Goal: Task Accomplishment & Management: Use online tool/utility

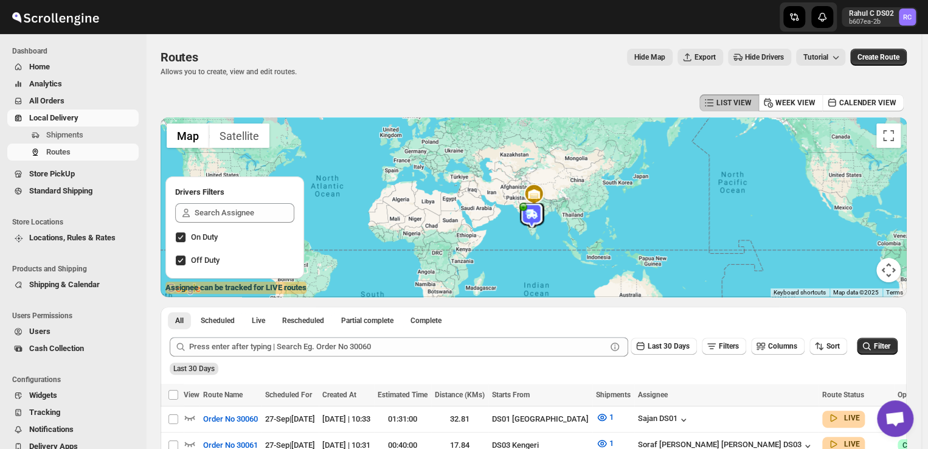
click at [88, 134] on span "Shipments" at bounding box center [91, 135] width 90 height 12
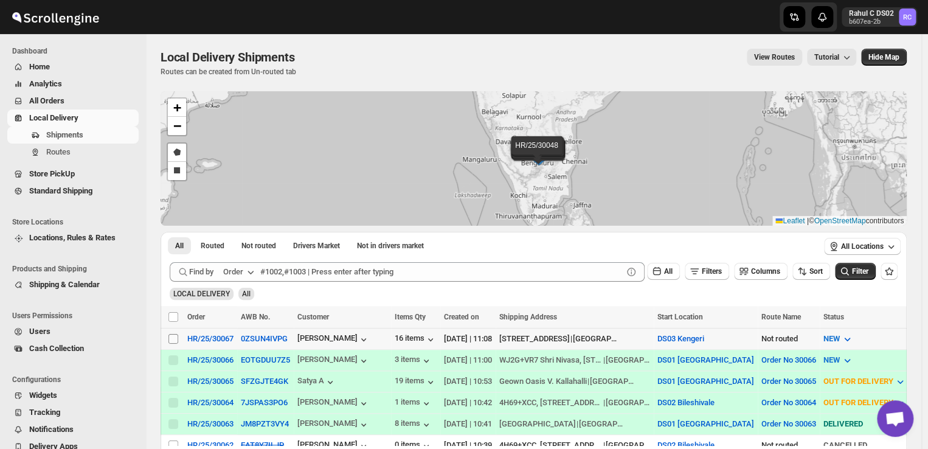
click at [175, 337] on input "Select shipment" at bounding box center [174, 339] width 10 height 10
checkbox input "true"
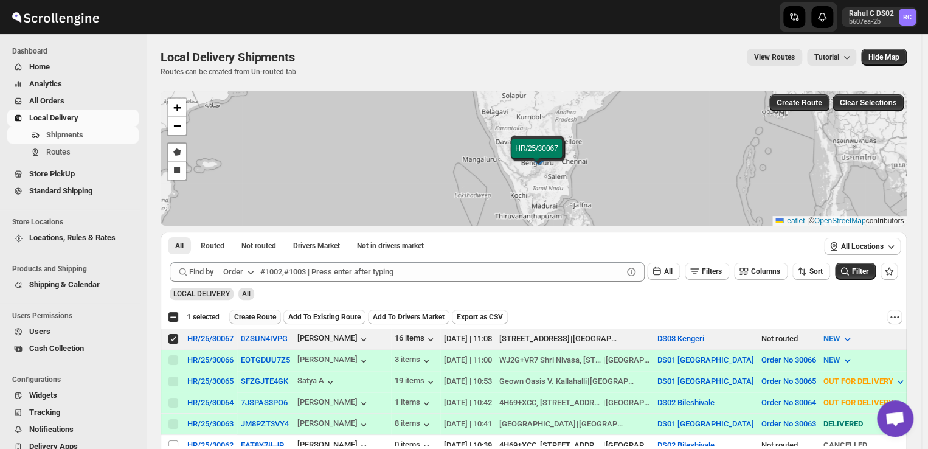
click at [256, 313] on span "Create Route" at bounding box center [255, 317] width 42 height 10
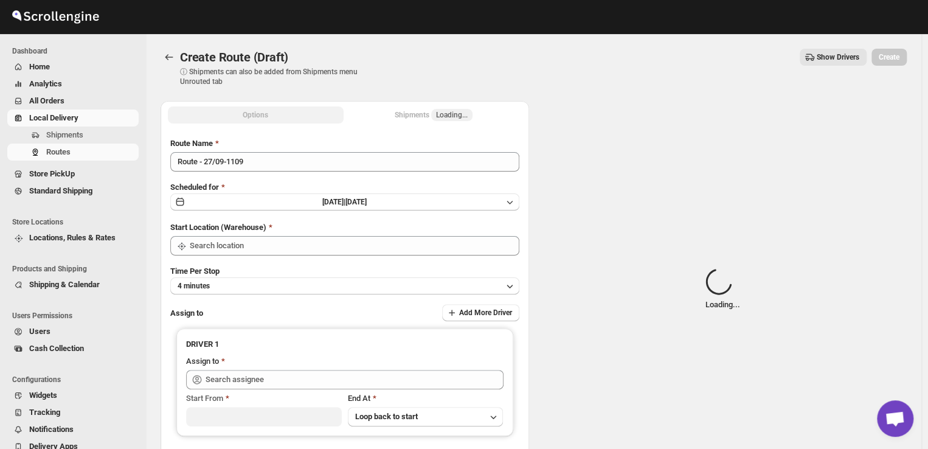
type input "DS03 Kengeri"
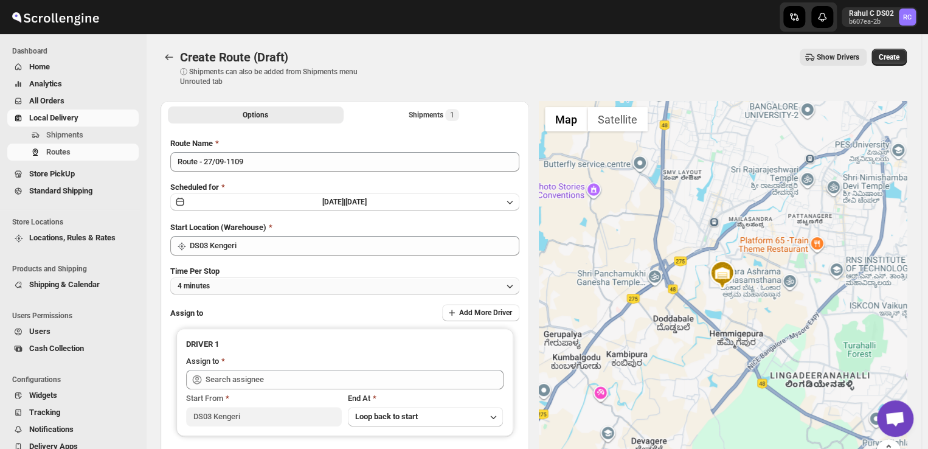
click at [230, 288] on button "4 minutes" at bounding box center [344, 285] width 349 height 17
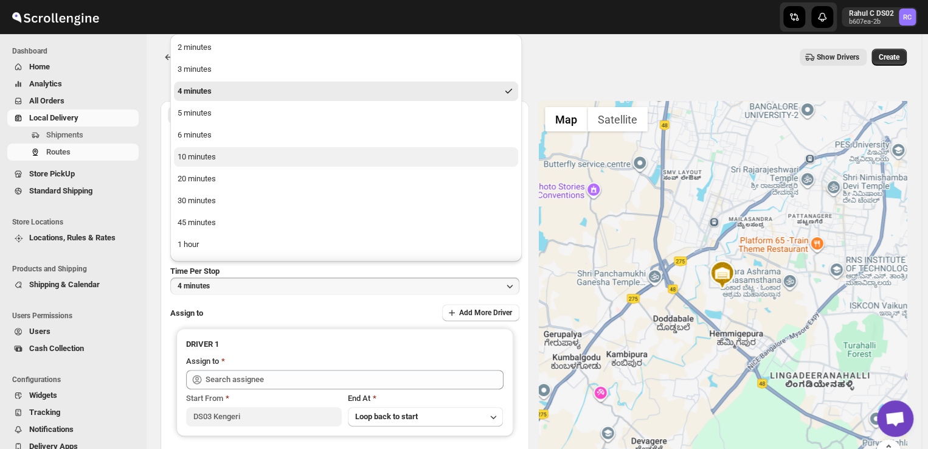
click at [190, 156] on div "10 minutes" at bounding box center [197, 157] width 38 height 12
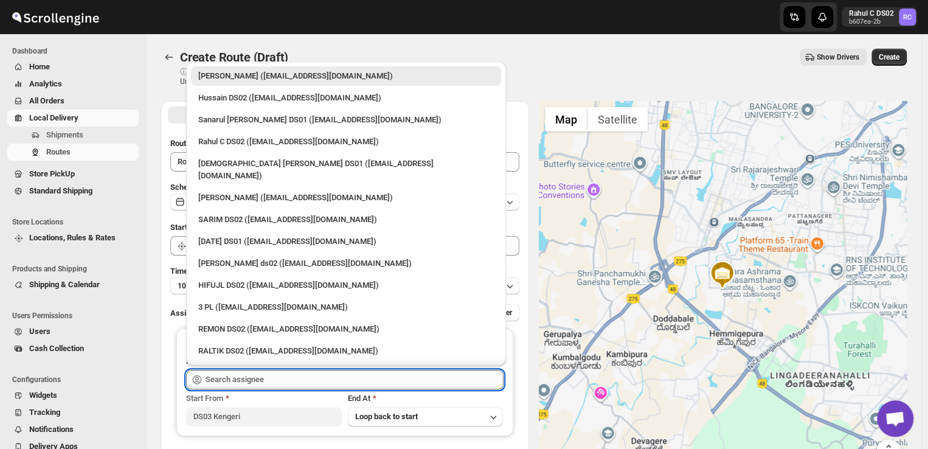
click at [287, 374] on input "text" at bounding box center [355, 379] width 298 height 19
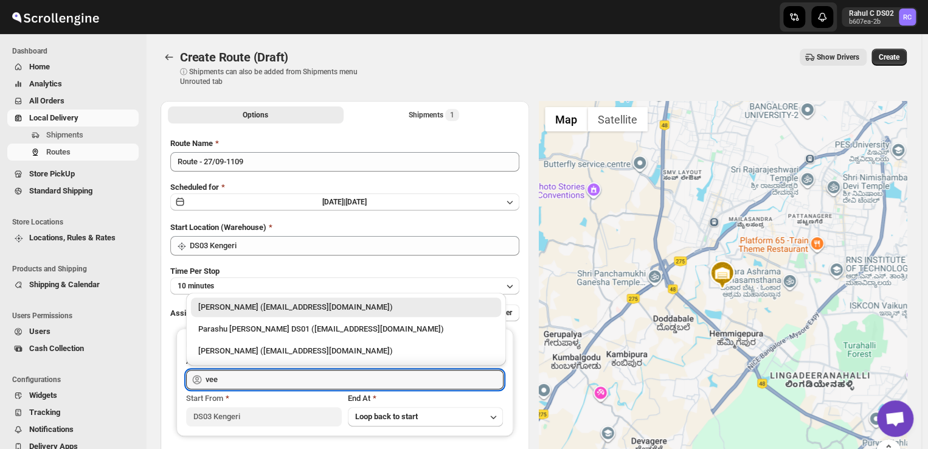
click at [328, 309] on div "[PERSON_NAME] ([EMAIL_ADDRESS][DOMAIN_NAME])" at bounding box center [346, 307] width 296 height 12
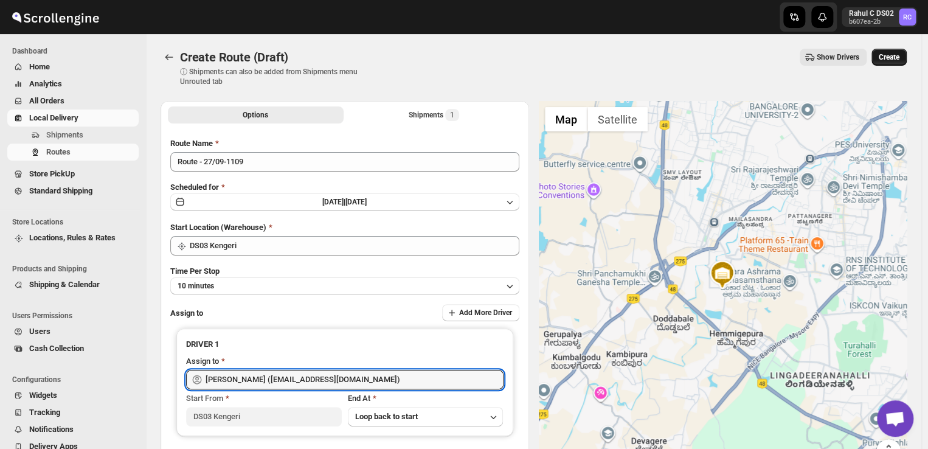
type input "[PERSON_NAME] ([EMAIL_ADDRESS][DOMAIN_NAME])"
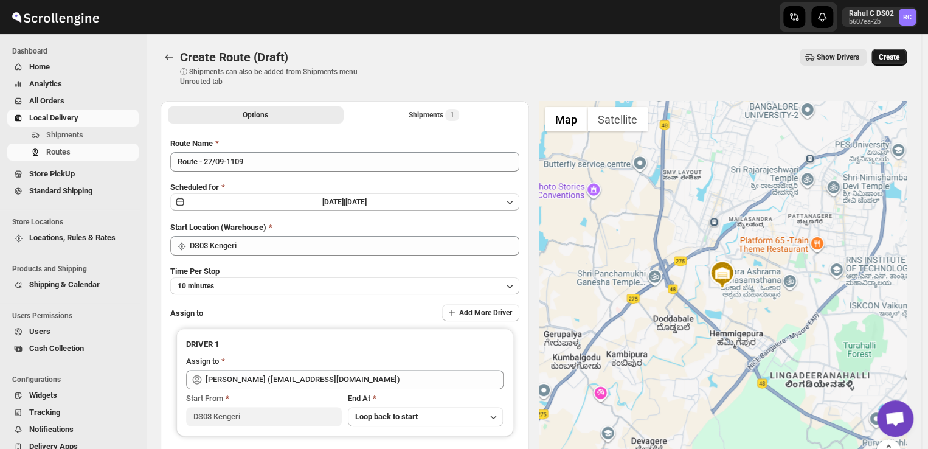
click at [900, 56] on span "Create" at bounding box center [889, 57] width 21 height 10
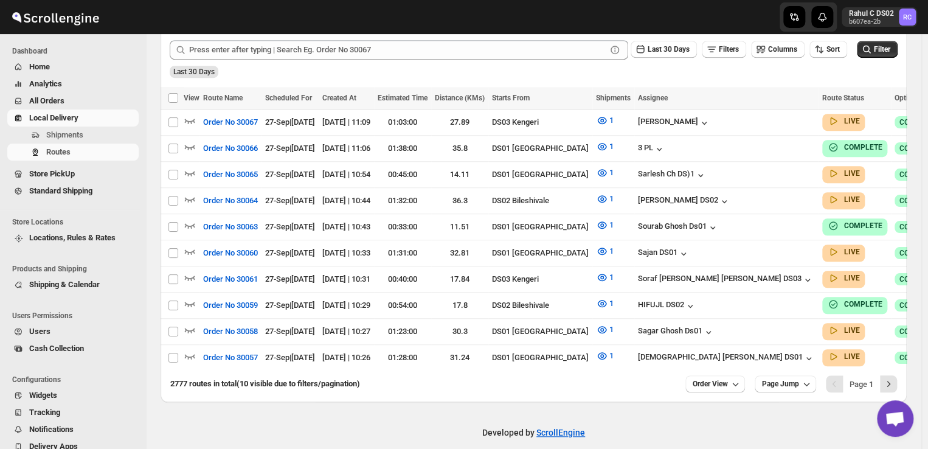
scroll to position [303, 0]
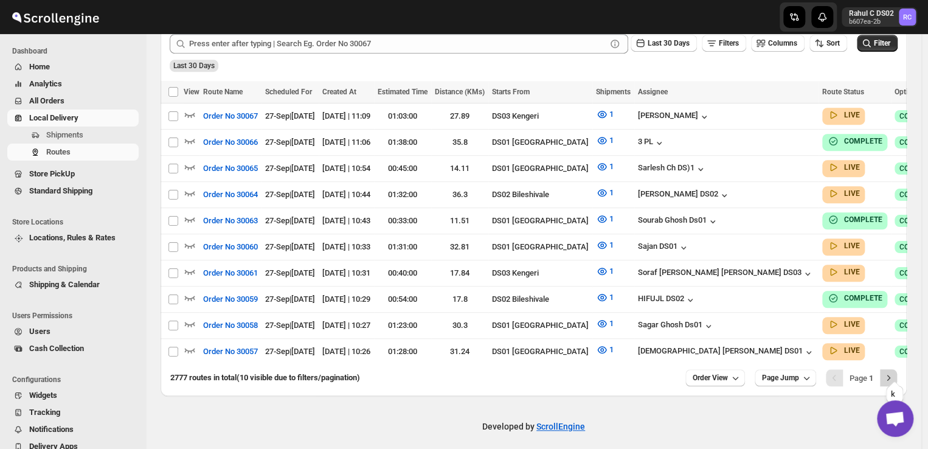
click at [893, 372] on icon "Next" at bounding box center [889, 378] width 12 height 12
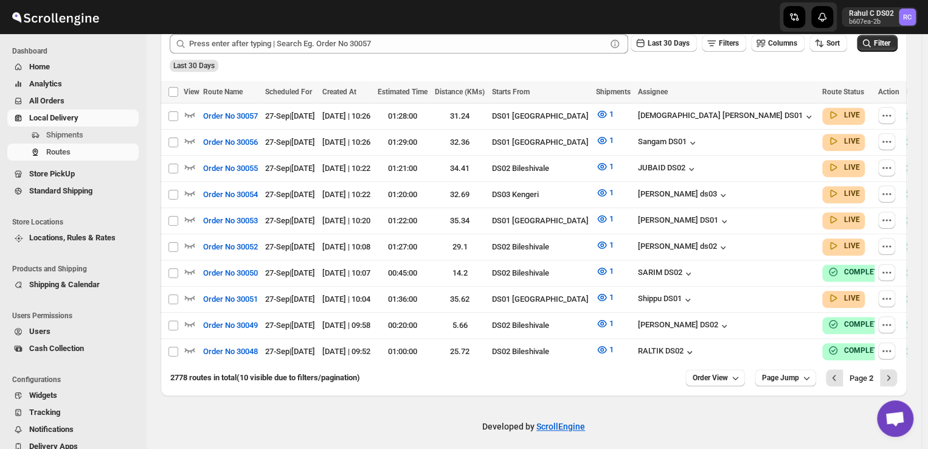
click at [865, 374] on span "Page 2" at bounding box center [862, 378] width 24 height 9
click at [873, 374] on span "Page 2" at bounding box center [862, 378] width 24 height 9
click at [895, 372] on icon "Next" at bounding box center [889, 378] width 12 height 12
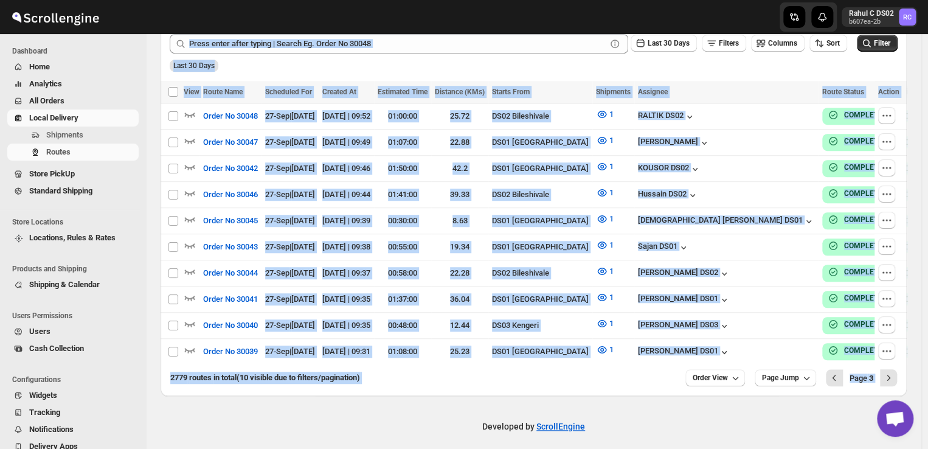
click at [571, 70] on div "Last 30 Days" at bounding box center [532, 61] width 731 height 21
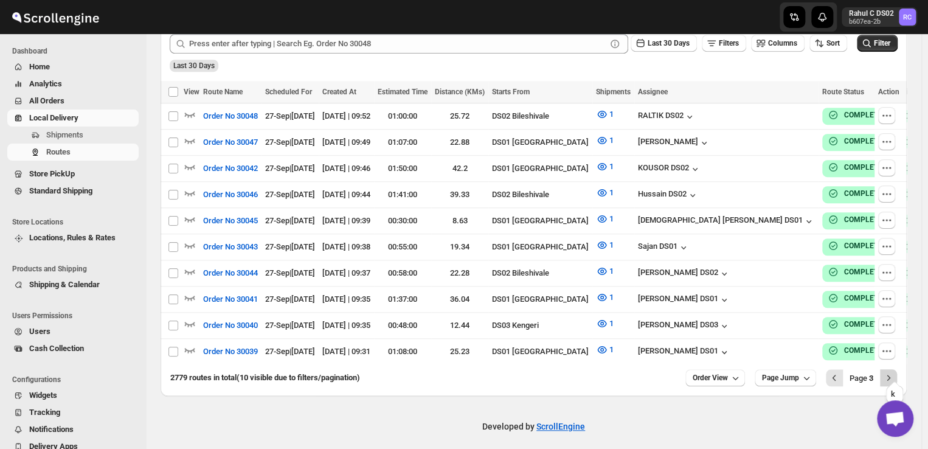
click at [895, 375] on icon "Next" at bounding box center [889, 378] width 12 height 12
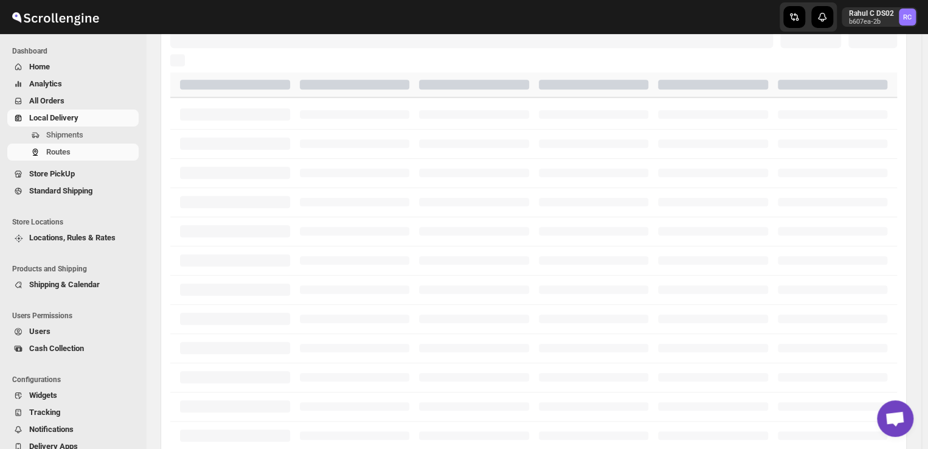
click at [896, 375] on div at bounding box center [533, 377] width 727 height 29
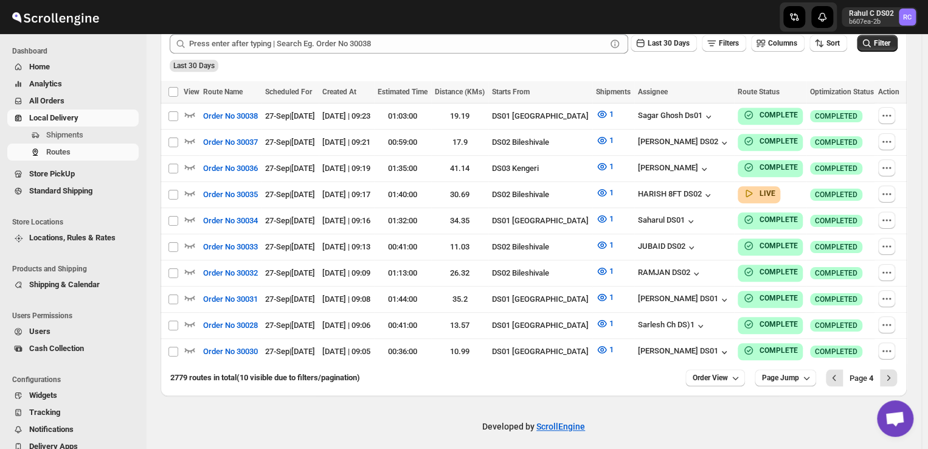
click at [864, 374] on span "Page 4" at bounding box center [862, 378] width 24 height 9
click at [874, 374] on b "4" at bounding box center [871, 378] width 4 height 9
click at [895, 372] on icon "Next" at bounding box center [889, 378] width 12 height 12
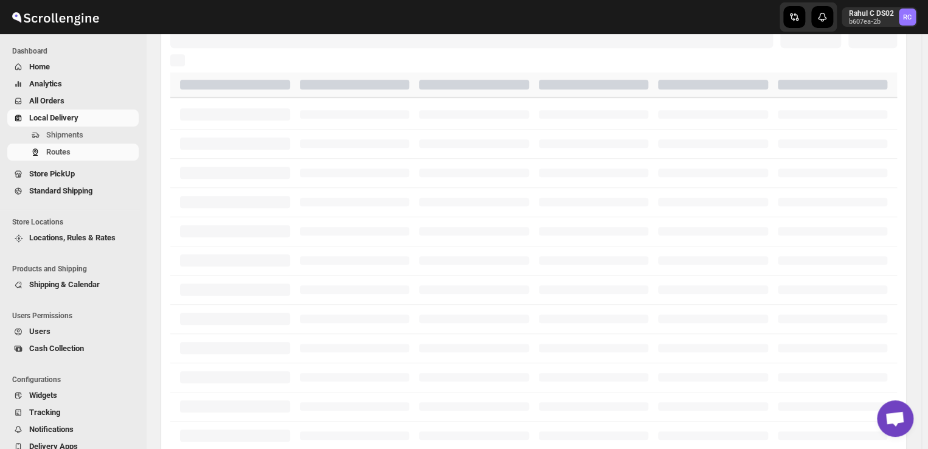
click at [895, 367] on div at bounding box center [533, 377] width 727 height 29
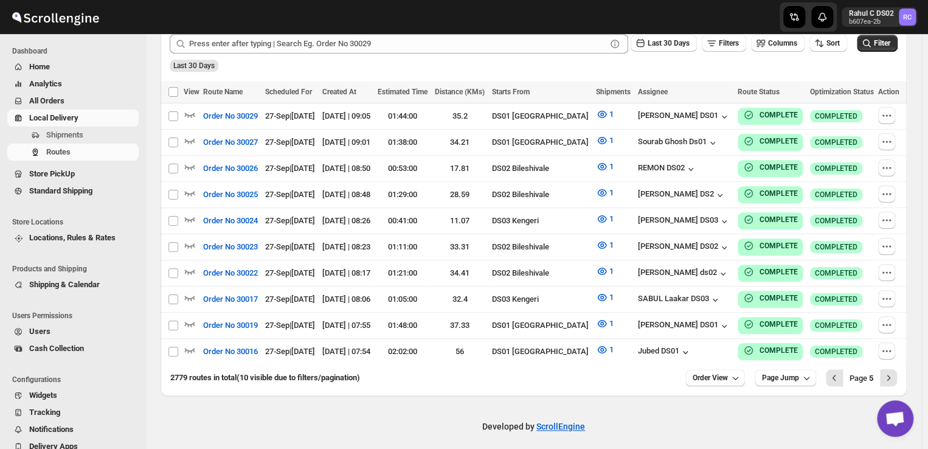
click at [861, 374] on span "Page 5" at bounding box center [862, 378] width 24 height 9
click at [893, 372] on icon "Next" at bounding box center [889, 378] width 12 height 12
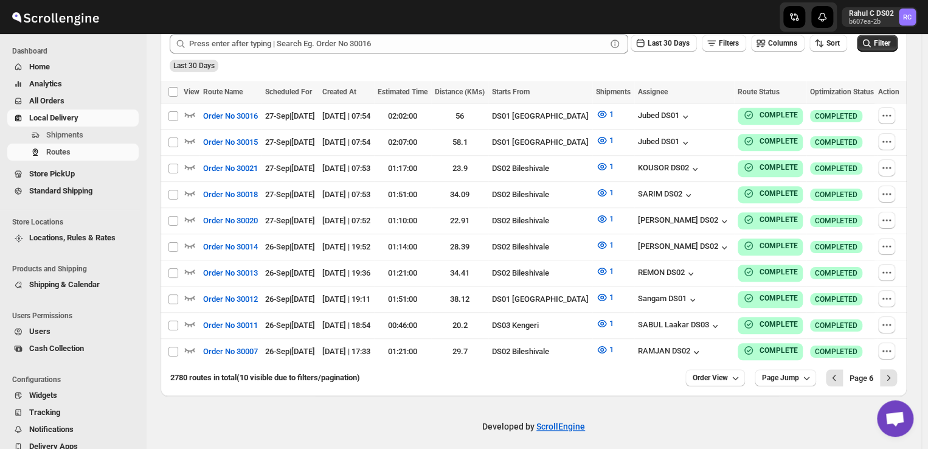
click at [871, 374] on span "Page 6" at bounding box center [862, 378] width 24 height 9
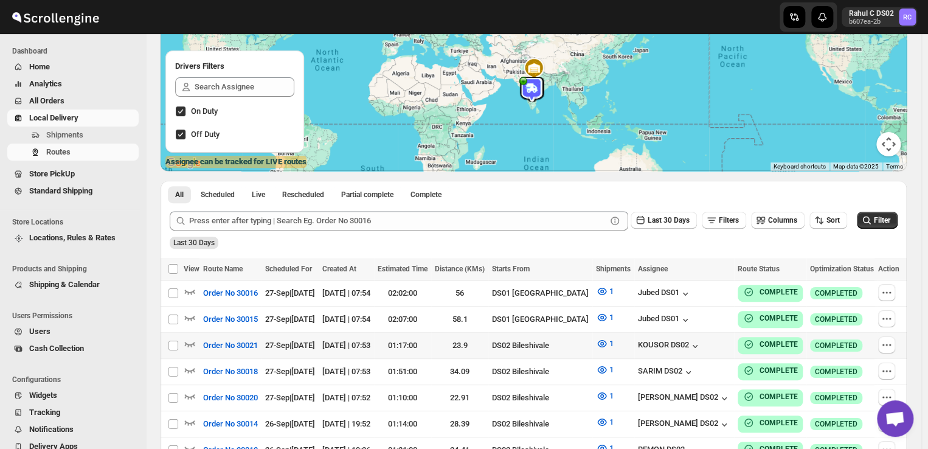
scroll to position [106, 0]
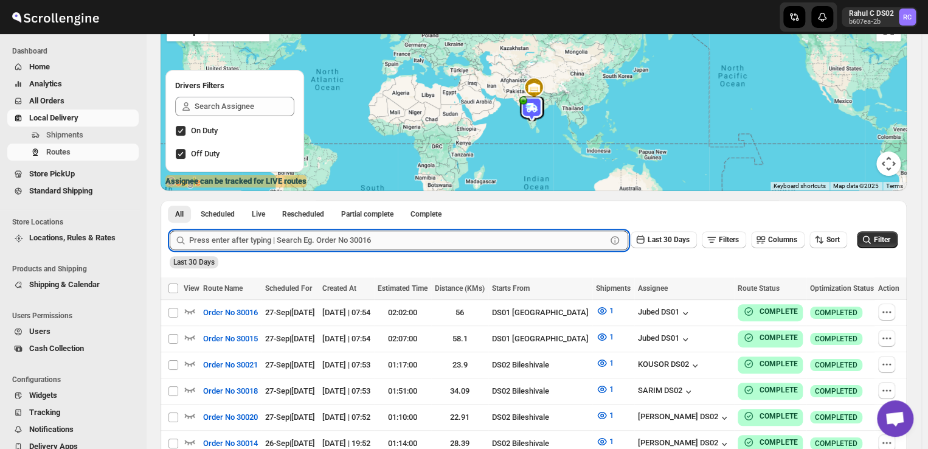
click at [373, 237] on input "text" at bounding box center [397, 240] width 417 height 19
click at [373, 240] on input "text" at bounding box center [397, 240] width 417 height 19
type input "29963"
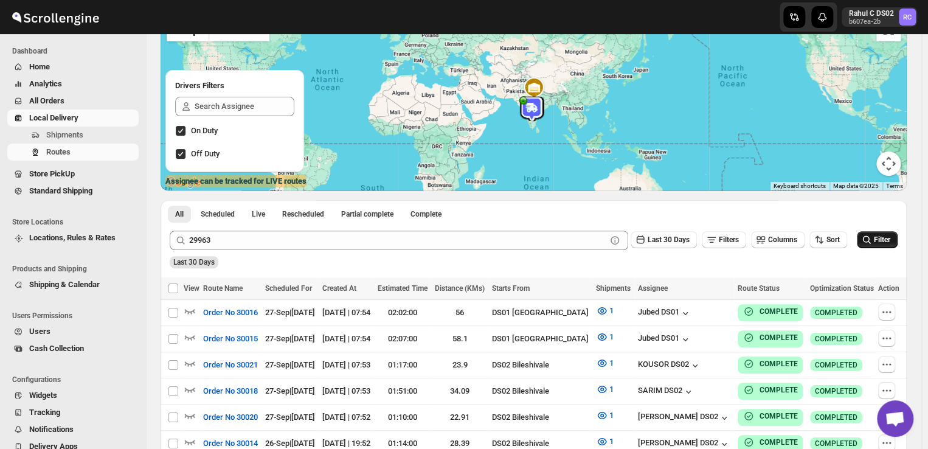
click at [873, 238] on icon "submit" at bounding box center [867, 240] width 12 height 12
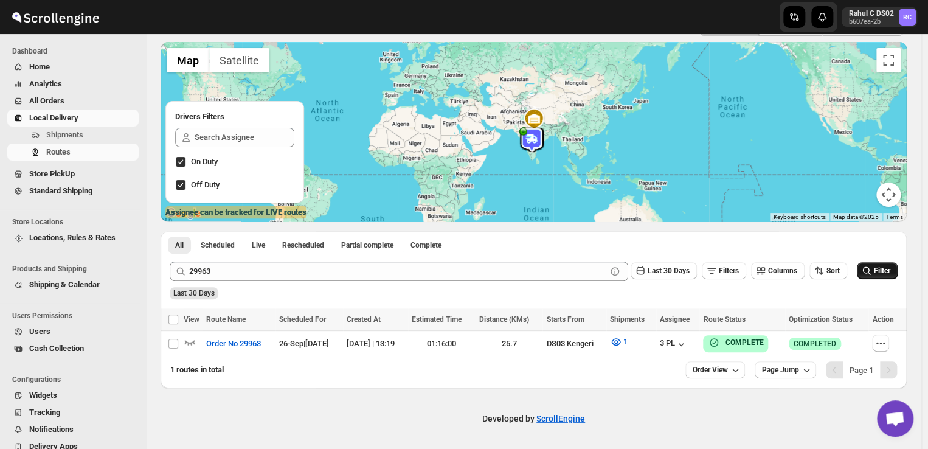
scroll to position [75, 0]
click at [887, 340] on icon "button" at bounding box center [881, 343] width 12 height 12
checkbox input "true"
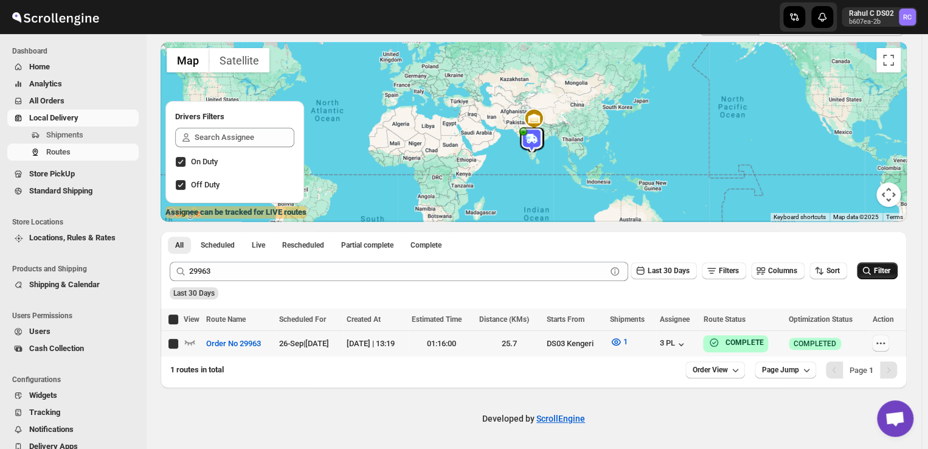
checkbox input "true"
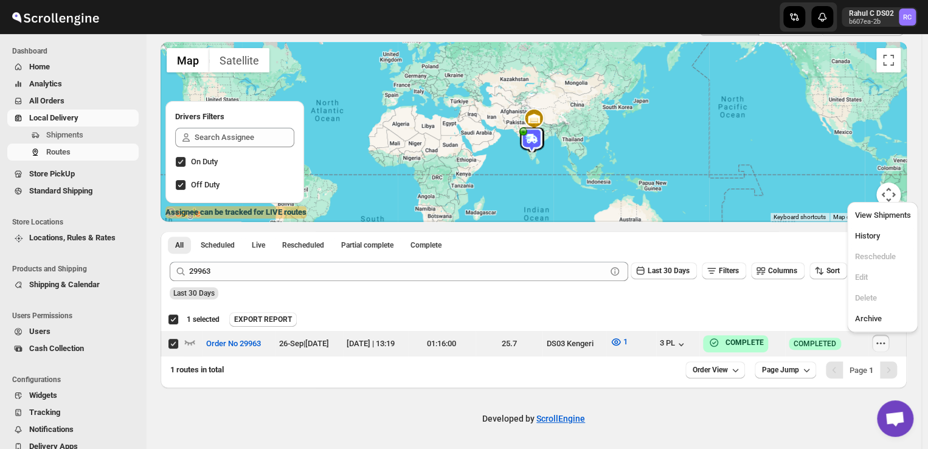
click at [495, 127] on div at bounding box center [534, 131] width 747 height 179
click at [895, 368] on div "Pagination" at bounding box center [888, 369] width 17 height 17
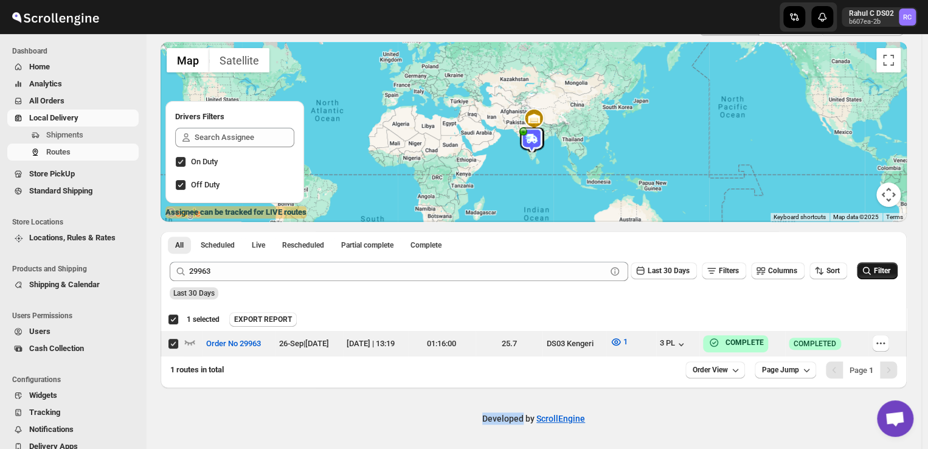
click at [895, 368] on div "Pagination" at bounding box center [888, 369] width 17 height 17
click at [893, 368] on div "Pagination" at bounding box center [888, 369] width 17 height 17
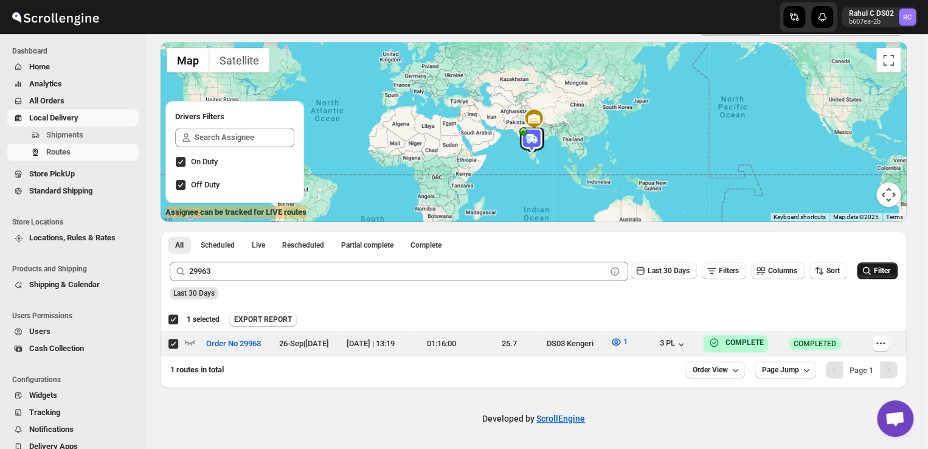
click at [893, 368] on div "Pagination" at bounding box center [888, 369] width 17 height 17
drag, startPoint x: 893, startPoint y: 368, endPoint x: 872, endPoint y: 370, distance: 20.2
click at [872, 370] on div "Page 1" at bounding box center [861, 369] width 71 height 17
click at [872, 370] on span "Page 1" at bounding box center [862, 370] width 24 height 9
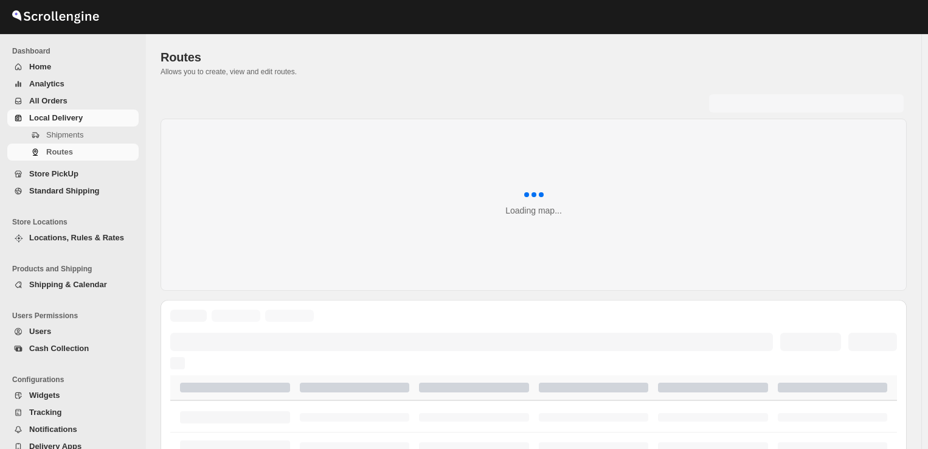
scroll to position [75, 0]
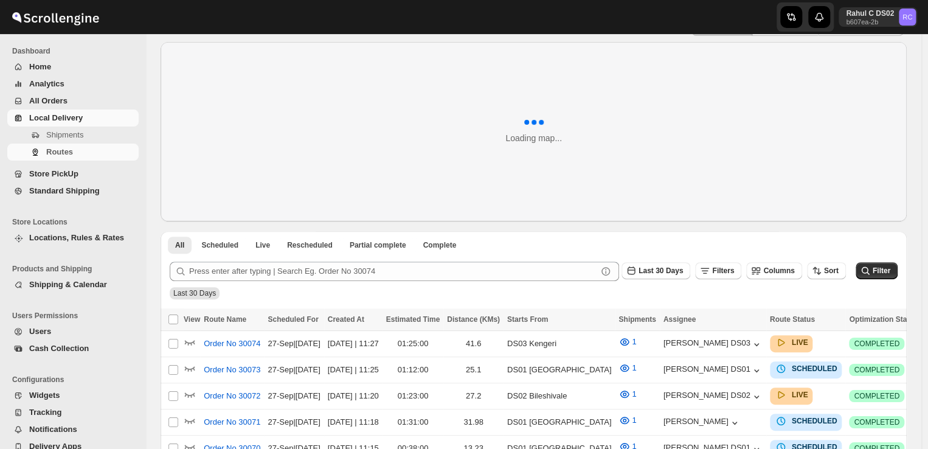
scroll to position [75, 0]
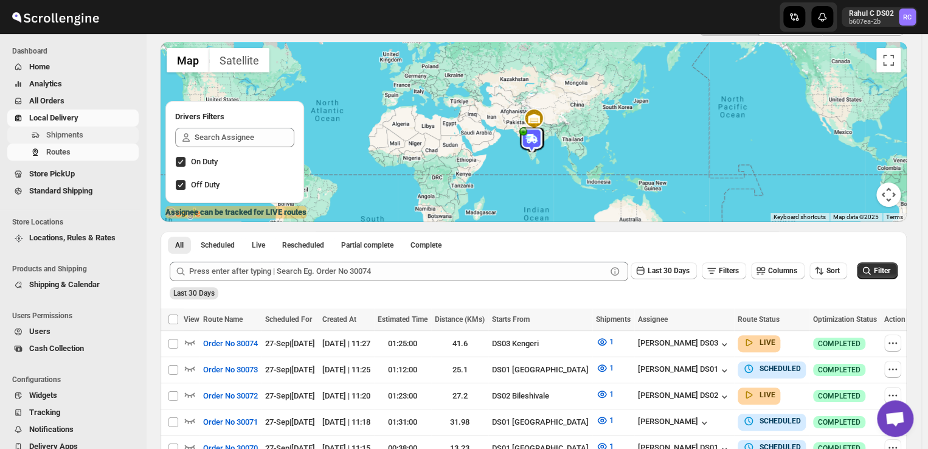
click at [95, 133] on span "Shipments" at bounding box center [91, 135] width 90 height 12
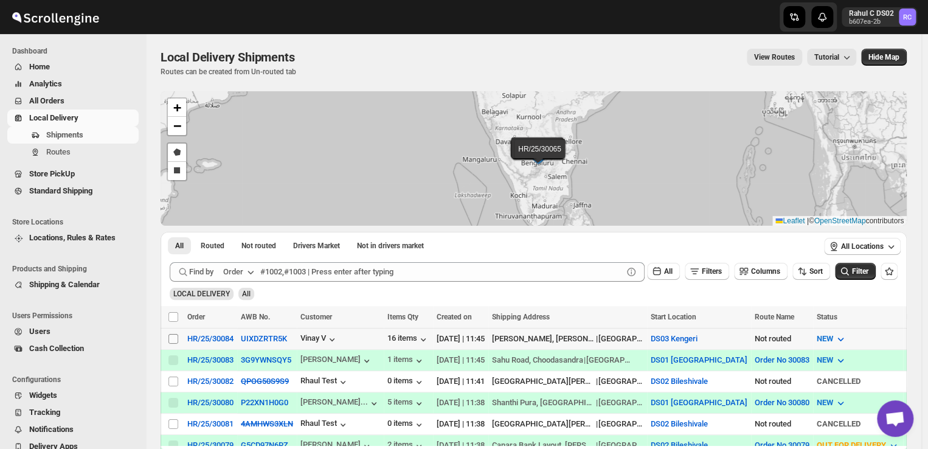
click at [171, 334] on input "Select shipment" at bounding box center [174, 339] width 10 height 10
checkbox input "true"
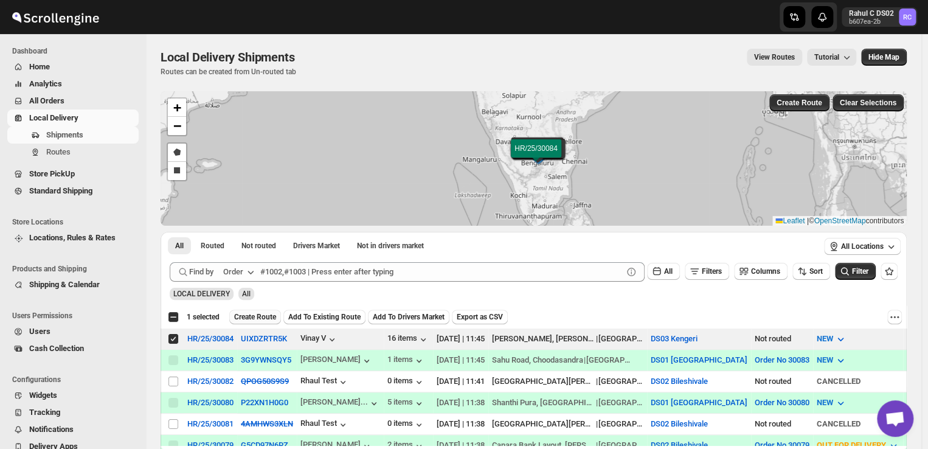
click at [256, 315] on span "Create Route" at bounding box center [255, 317] width 42 height 10
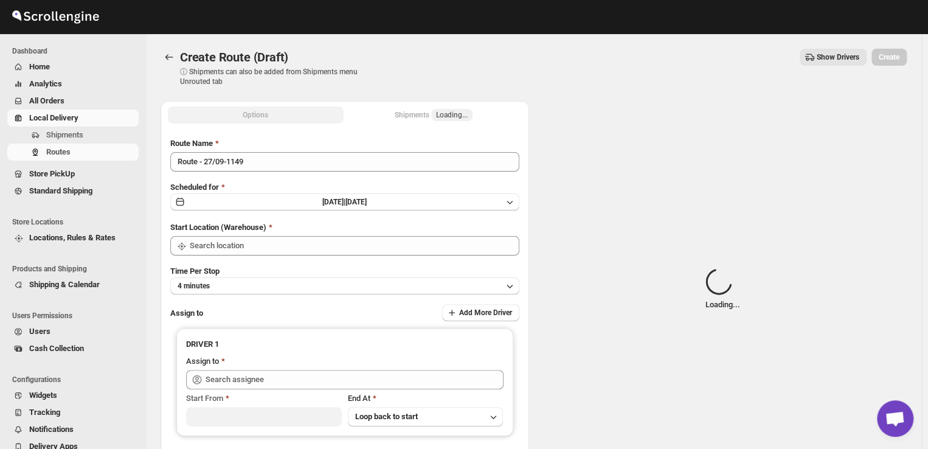
type input "DS03 Kengeri"
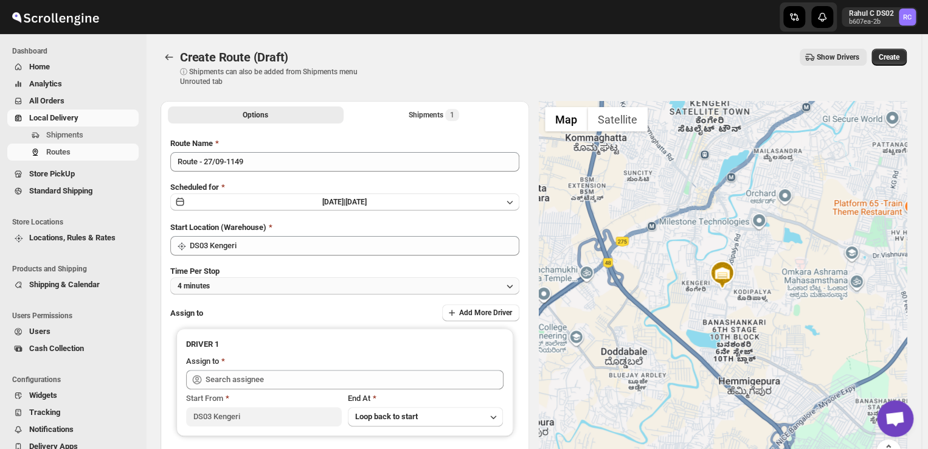
click at [234, 285] on button "4 minutes" at bounding box center [344, 285] width 349 height 17
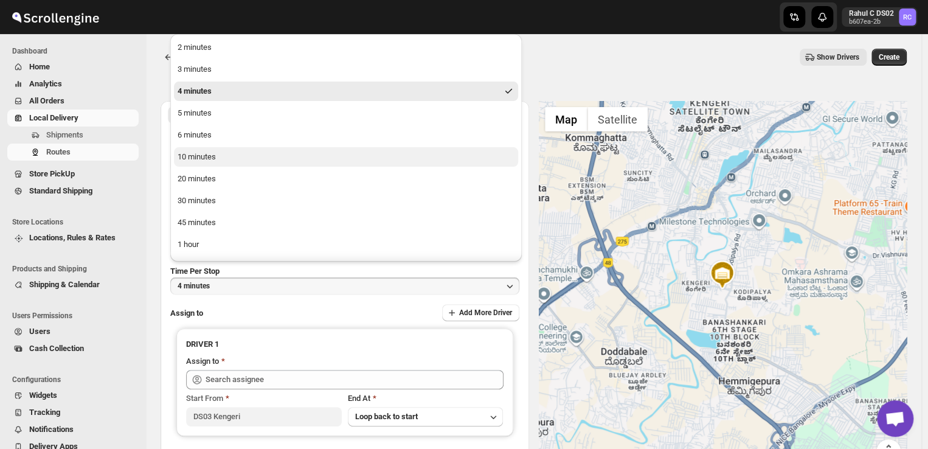
click at [207, 161] on div "10 minutes" at bounding box center [197, 157] width 38 height 12
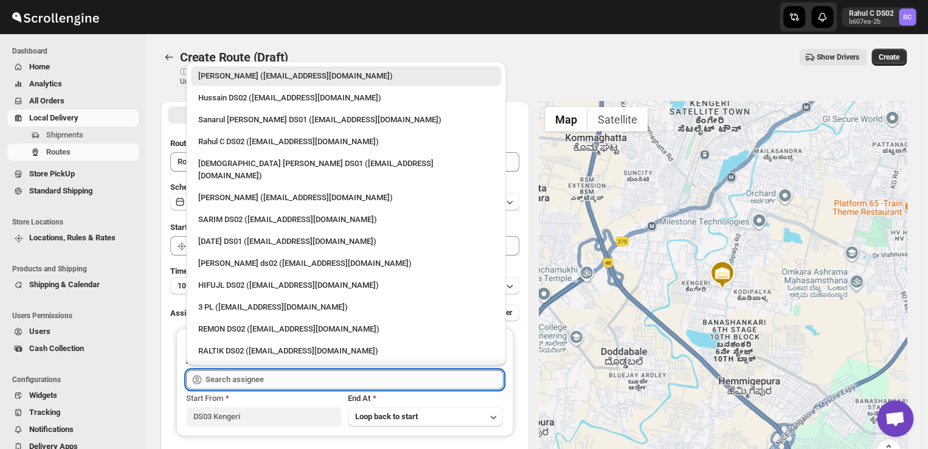
click at [280, 375] on input "text" at bounding box center [355, 379] width 298 height 19
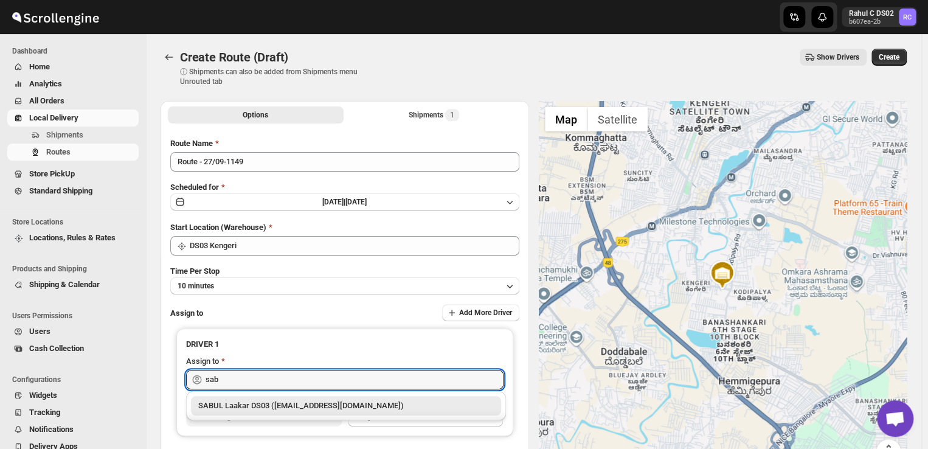
click at [270, 407] on div "SABUL Laakar DS03 ([EMAIL_ADDRESS][DOMAIN_NAME])" at bounding box center [346, 406] width 296 height 12
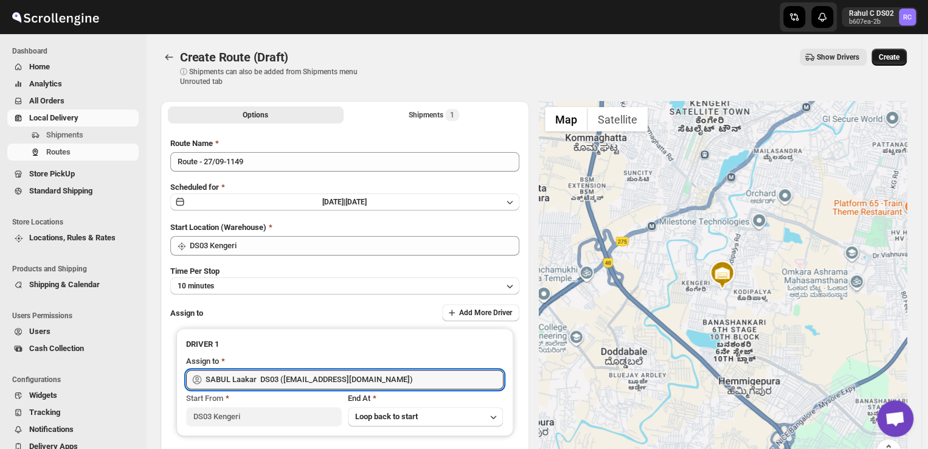
type input "SABUL Laakar DS03 ([EMAIL_ADDRESS][DOMAIN_NAME])"
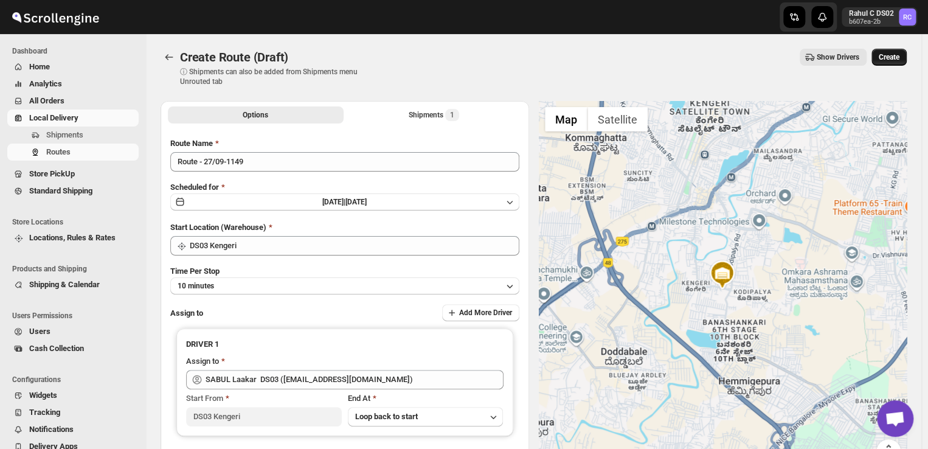
click at [897, 54] on span "Create" at bounding box center [889, 57] width 21 height 10
